Goal: Task Accomplishment & Management: Use online tool/utility

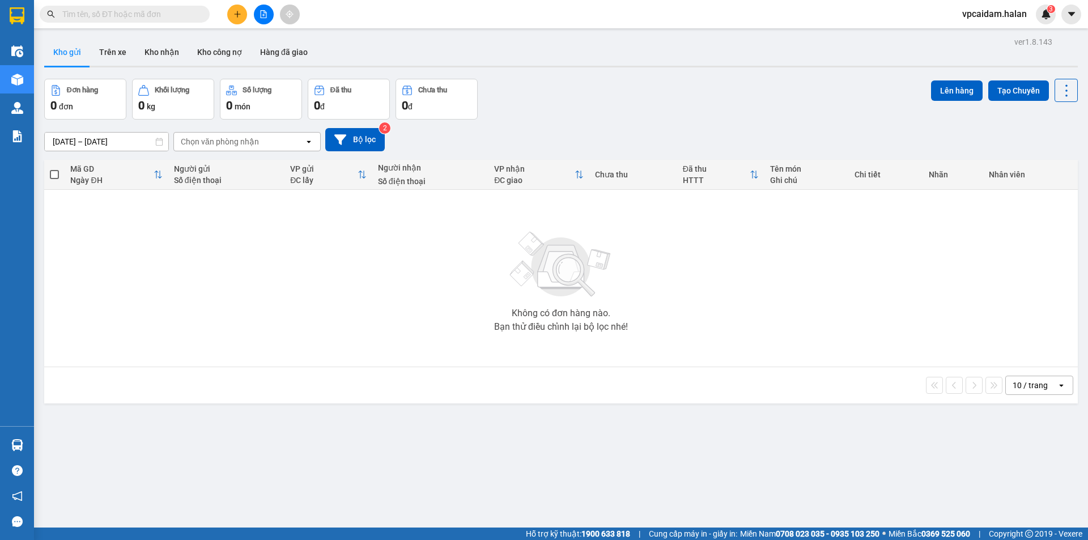
click at [555, 433] on div "ver 1.8.143 Kho gửi Trên xe Kho nhận Kho công nợ Hàng đã giao Đơn hàng 0 đơn Kh…" at bounding box center [561, 304] width 1042 height 540
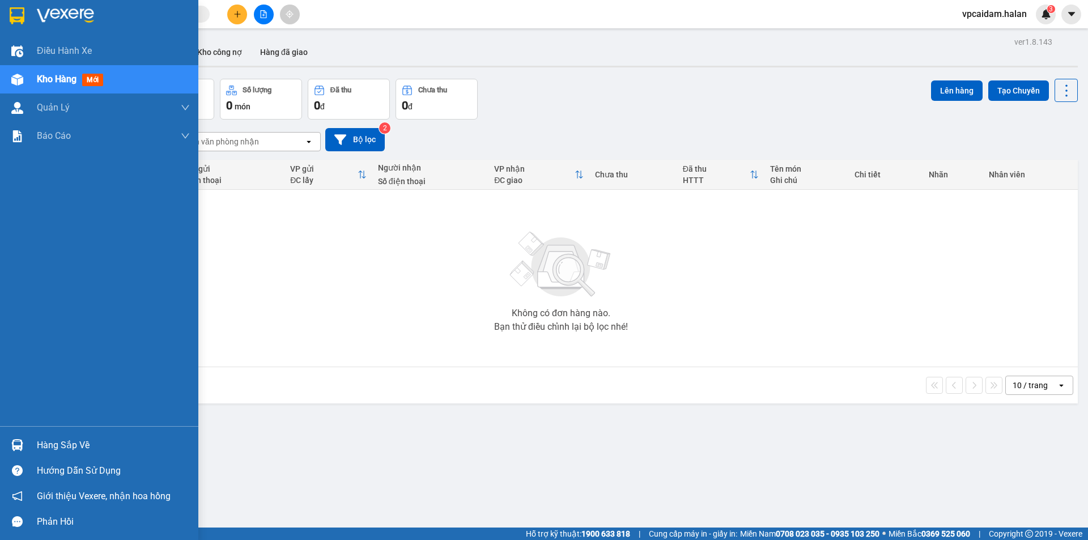
click at [23, 439] on div at bounding box center [17, 445] width 20 height 20
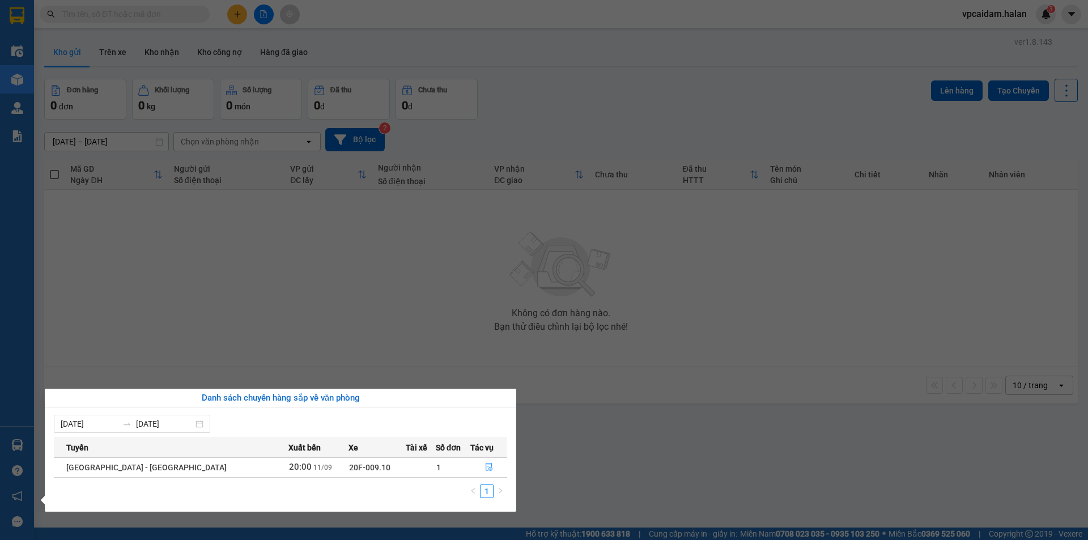
click at [349, 470] on span "20F-009.10" at bounding box center [369, 467] width 41 height 9
click at [486, 467] on icon "file-done" at bounding box center [489, 467] width 7 height 8
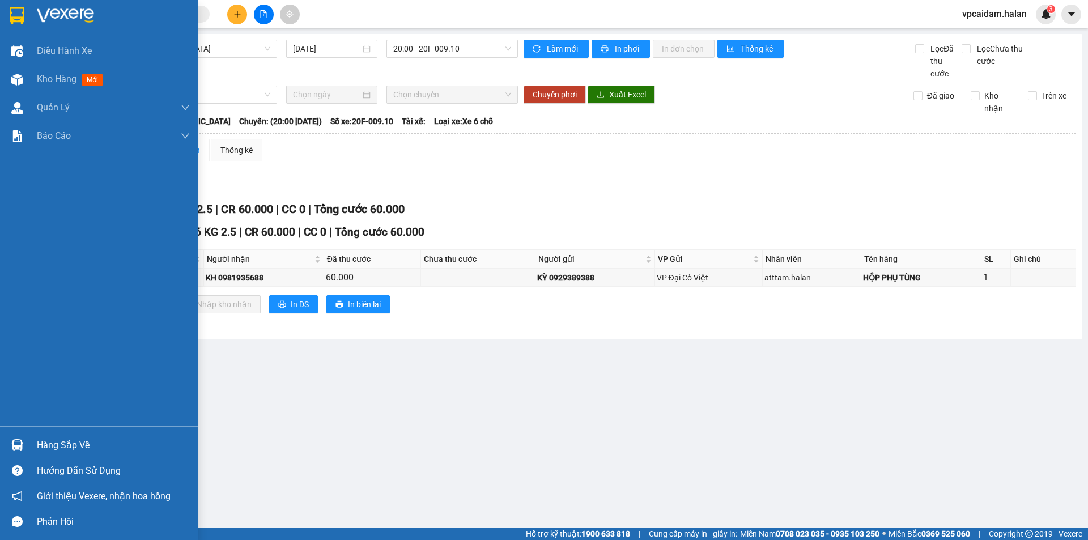
click at [15, 440] on div at bounding box center [17, 445] width 20 height 20
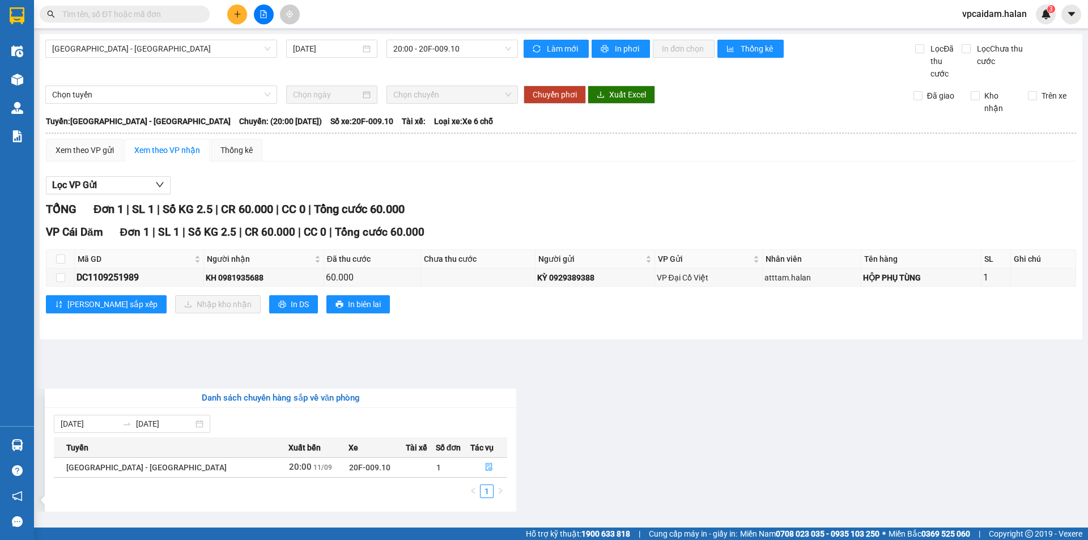
click at [632, 186] on section "Kết quả tìm kiếm ( 0 ) Bộ lọc No Data vpcaidam.halan 3 Điều hành xe Kho hàng mớ…" at bounding box center [544, 270] width 1088 height 540
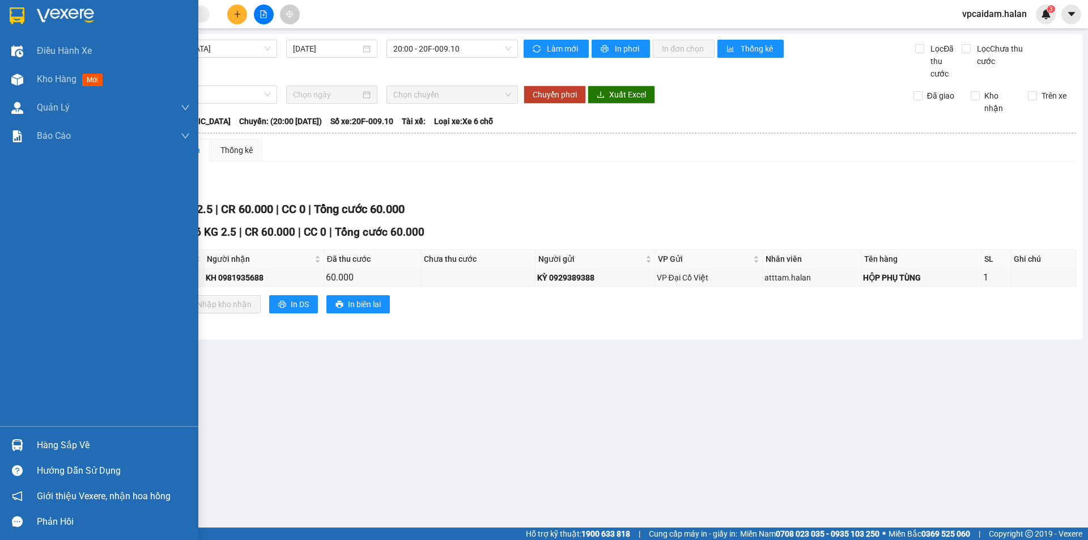
click at [35, 443] on div "Hàng sắp về" at bounding box center [99, 444] width 198 height 25
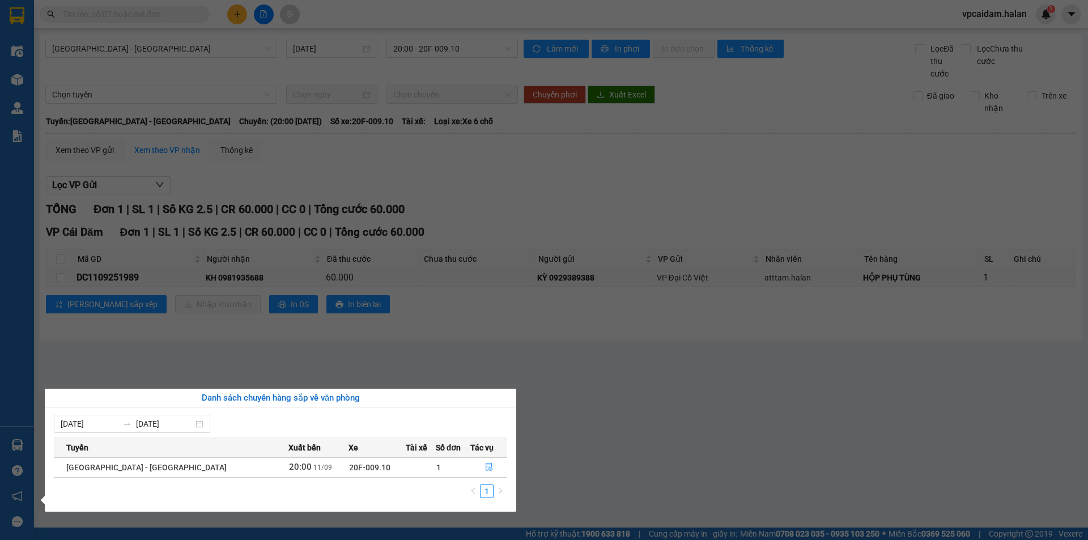
click at [288, 456] on th "Xuất bến" at bounding box center [317, 447] width 59 height 20
click at [289, 465] on span "20:00" at bounding box center [300, 467] width 23 height 10
click at [485, 468] on icon "file-done" at bounding box center [489, 467] width 8 height 8
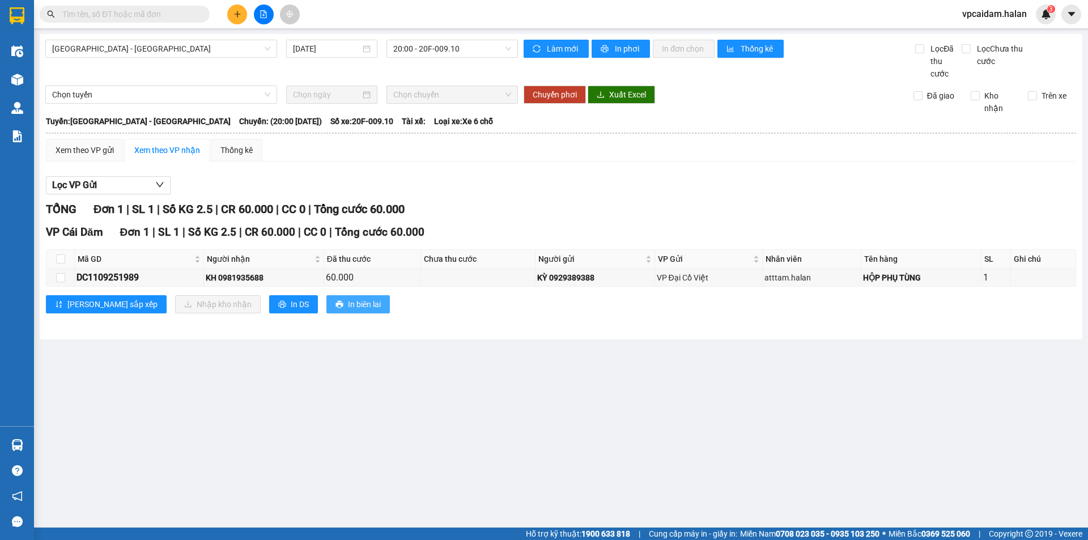
click at [348, 308] on span "In biên lai" at bounding box center [364, 304] width 33 height 12
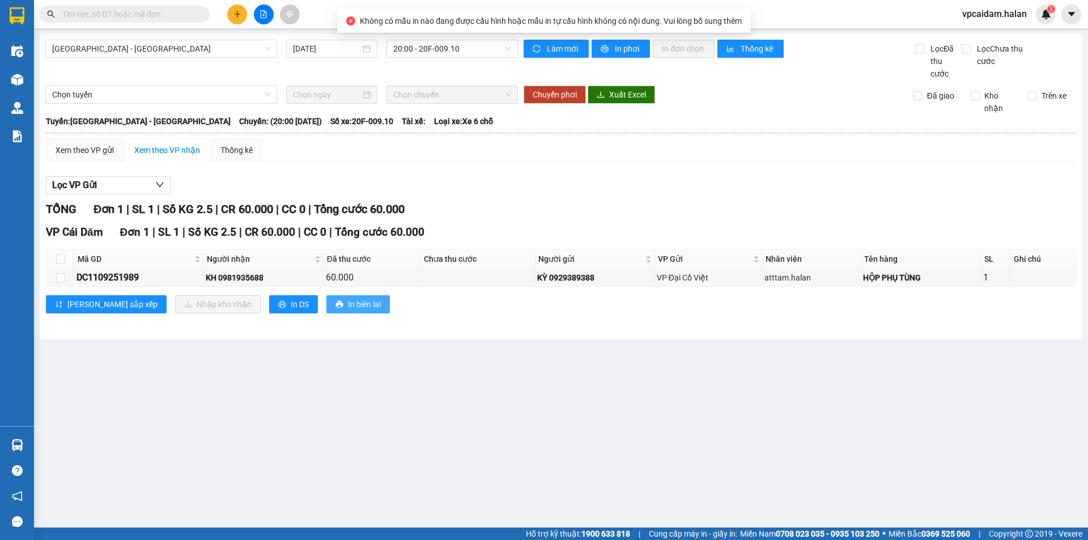
click at [335, 301] on icon "printer" at bounding box center [339, 304] width 8 height 8
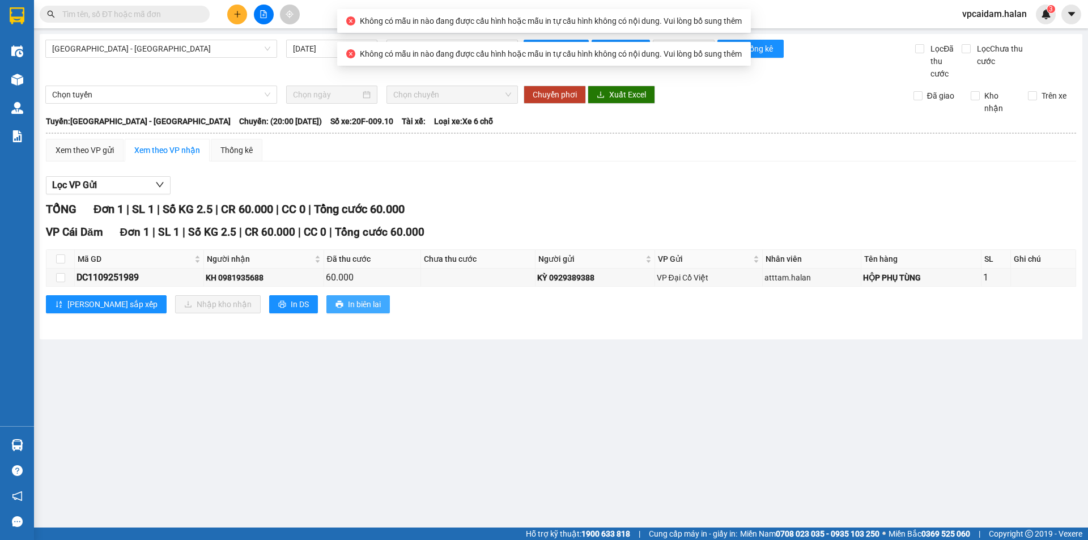
click at [335, 301] on icon "printer" at bounding box center [339, 304] width 8 height 8
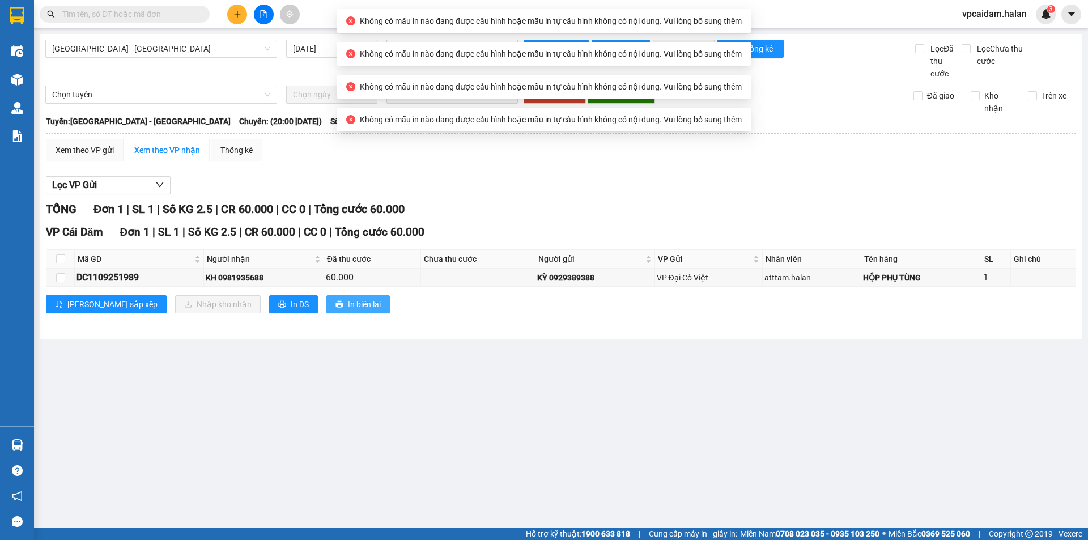
click at [335, 301] on icon "printer" at bounding box center [339, 304] width 8 height 8
